Goal: Transaction & Acquisition: Purchase product/service

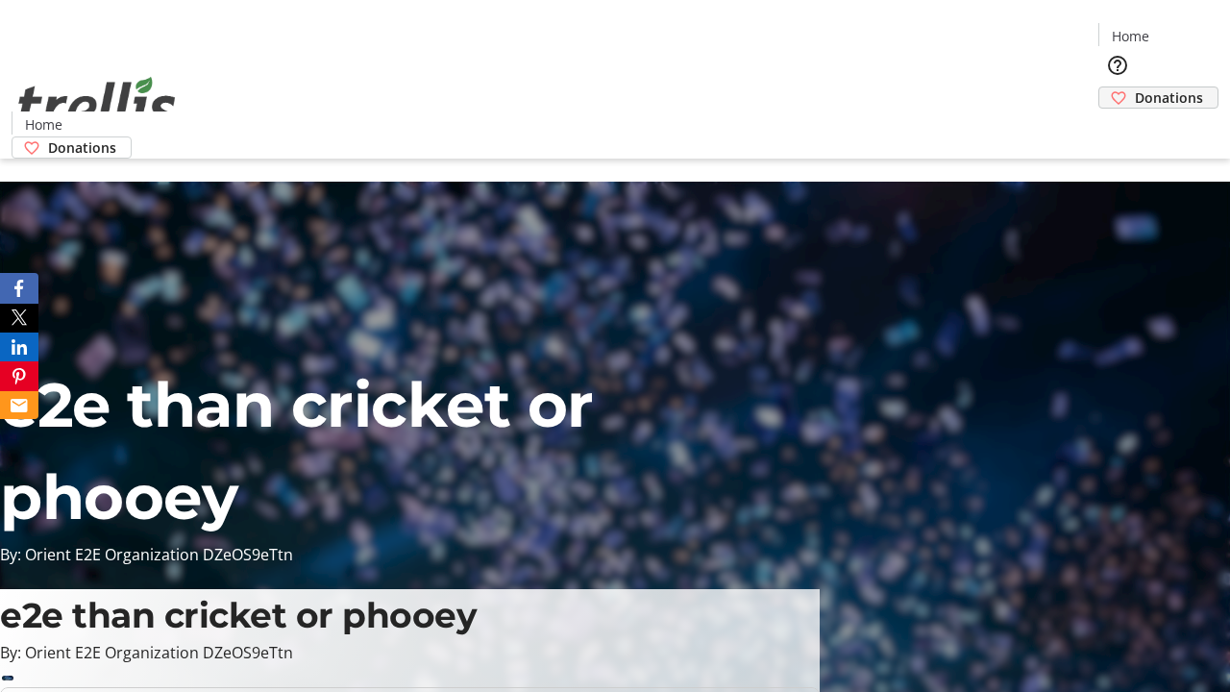
click at [1135, 87] on span "Donations" at bounding box center [1169, 97] width 68 height 20
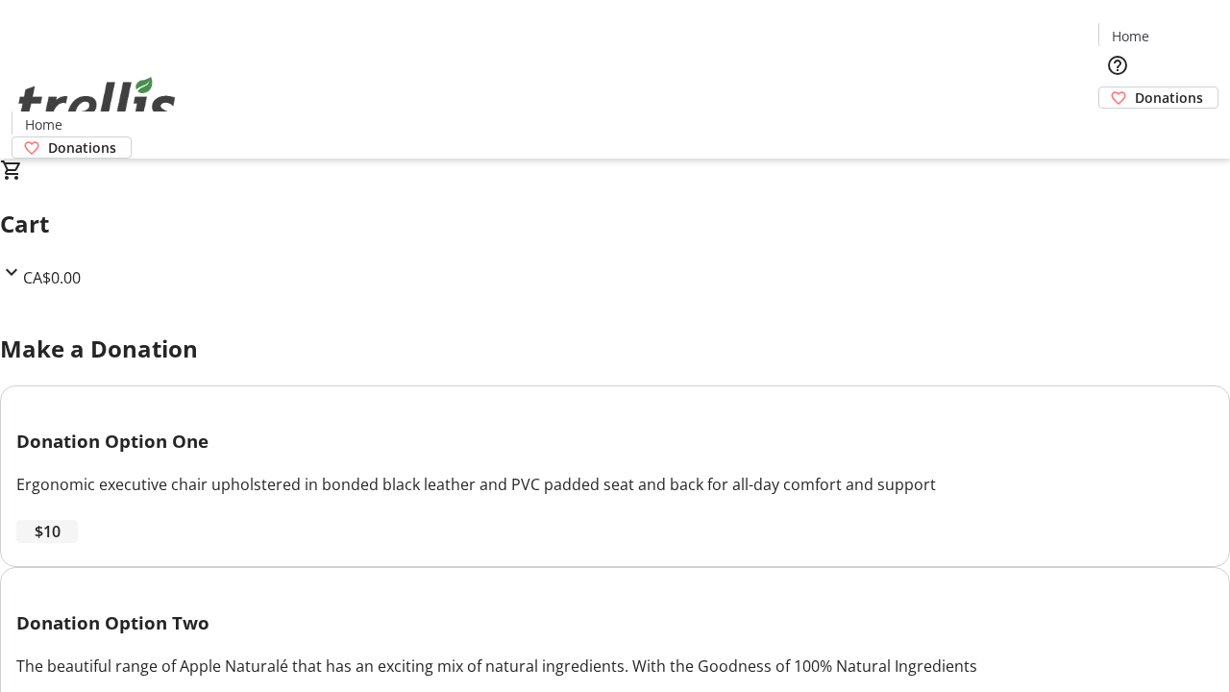
click at [61, 543] on span "$10" at bounding box center [48, 531] width 26 height 23
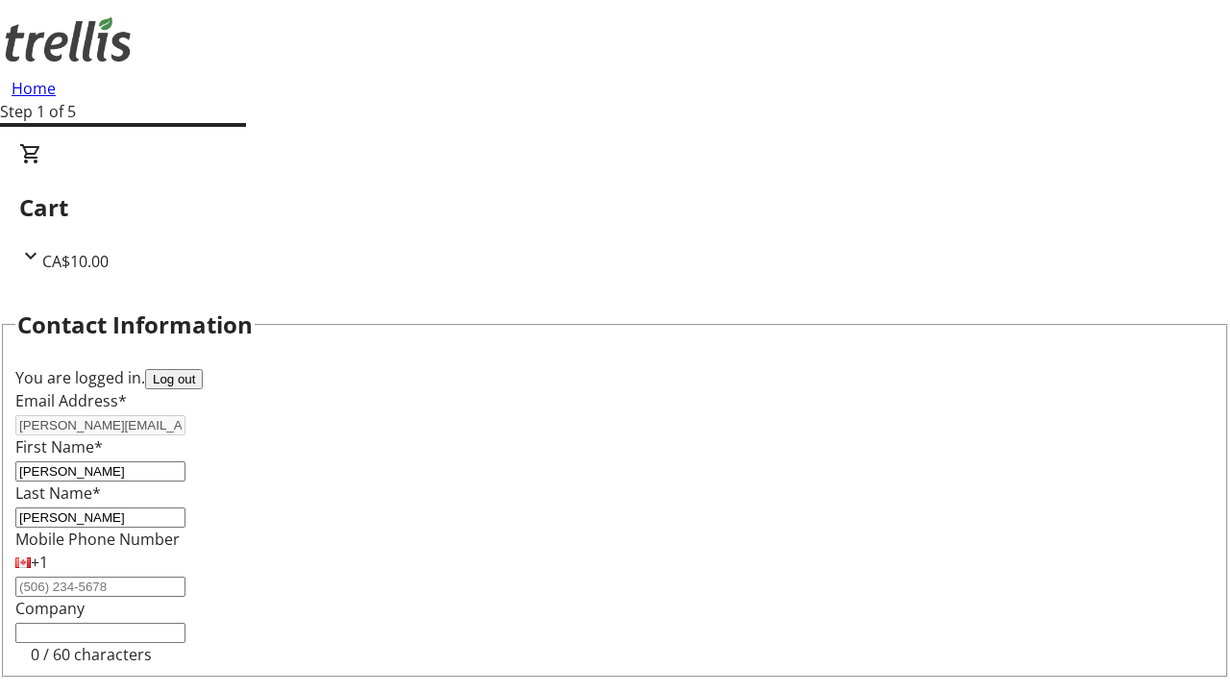
select select "CA"
type input "[STREET_ADDRESS][PERSON_NAME]"
type input "Kelowna"
select select "BC"
type input "Kelowna"
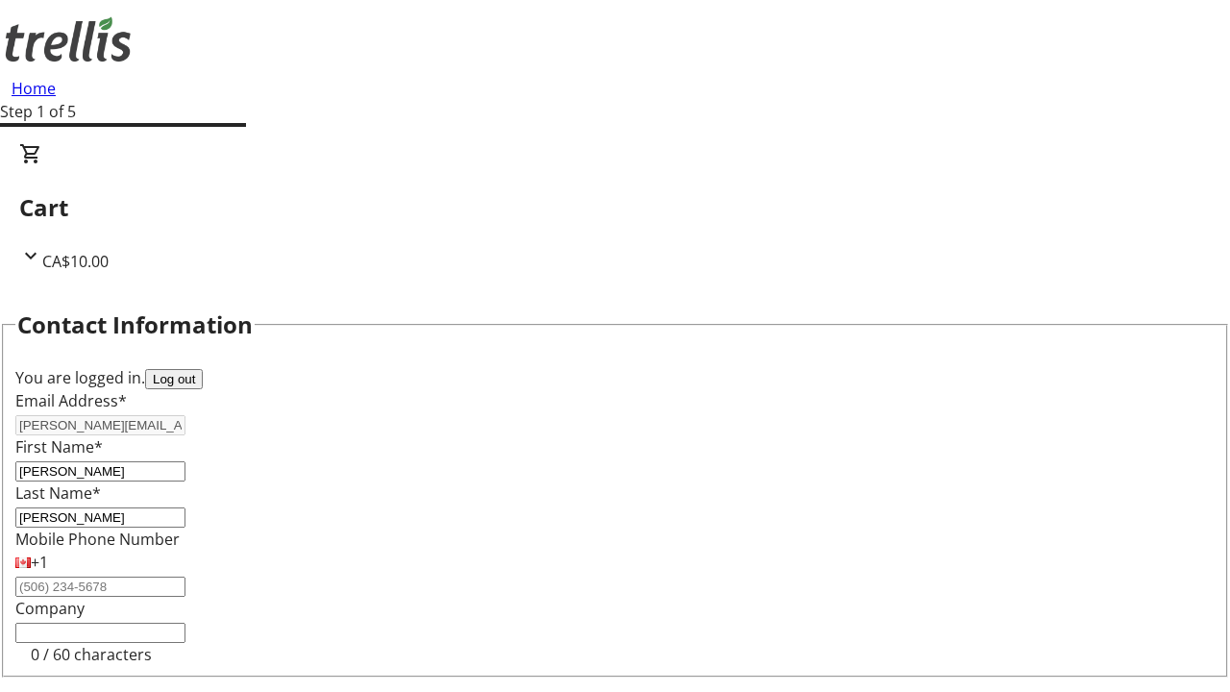
type input "V1Y 0C2"
